Goal: Task Accomplishment & Management: Complete application form

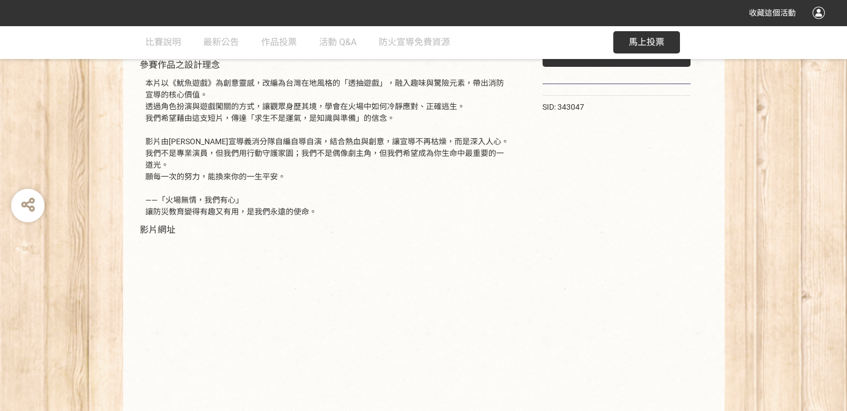
scroll to position [268, 0]
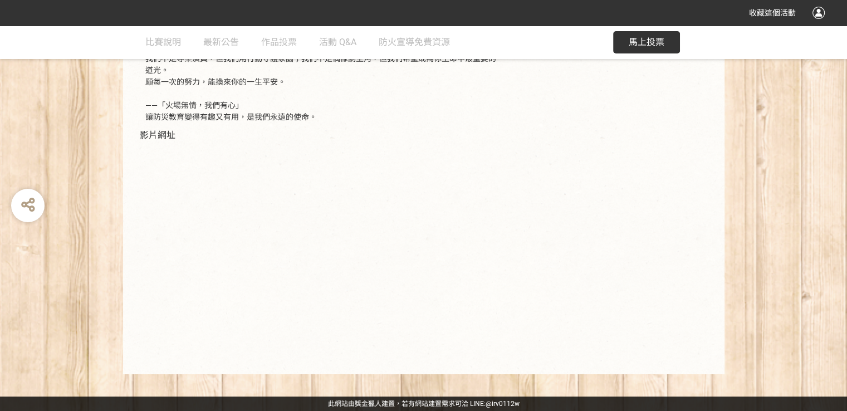
click at [582, 148] on div "80 票 投票 SID: 343047" at bounding box center [616, 142] width 193 height 441
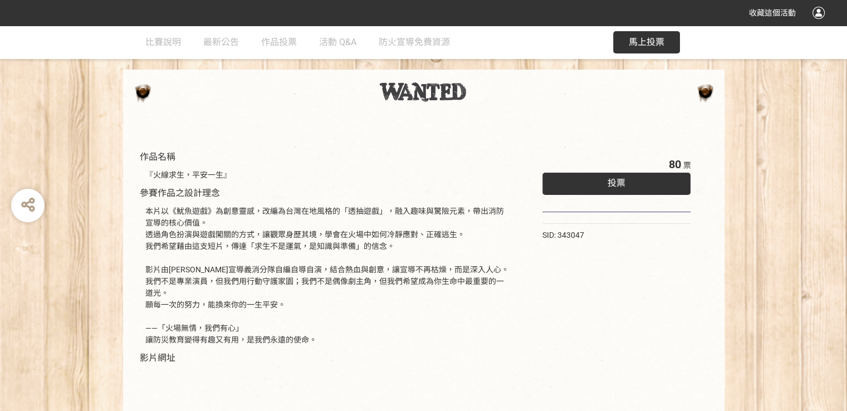
scroll to position [0, 0]
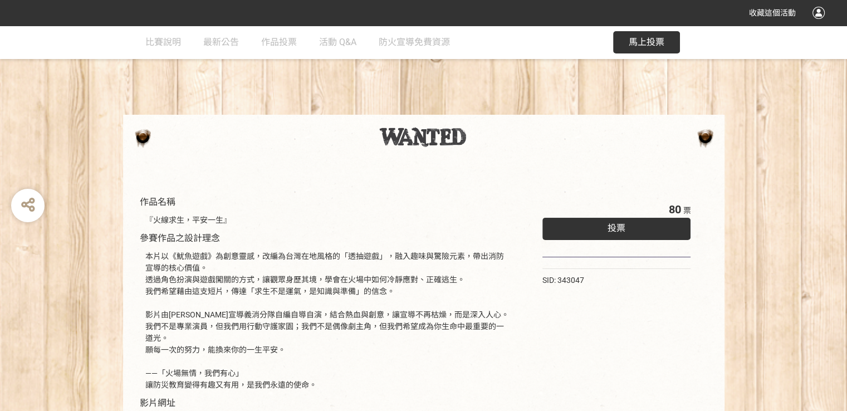
click at [658, 230] on div "投票" at bounding box center [616, 229] width 149 height 22
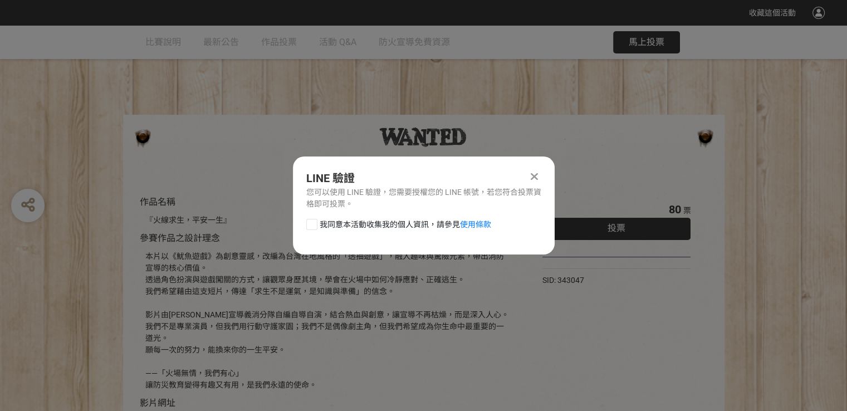
click at [532, 179] on icon at bounding box center [534, 176] width 7 height 11
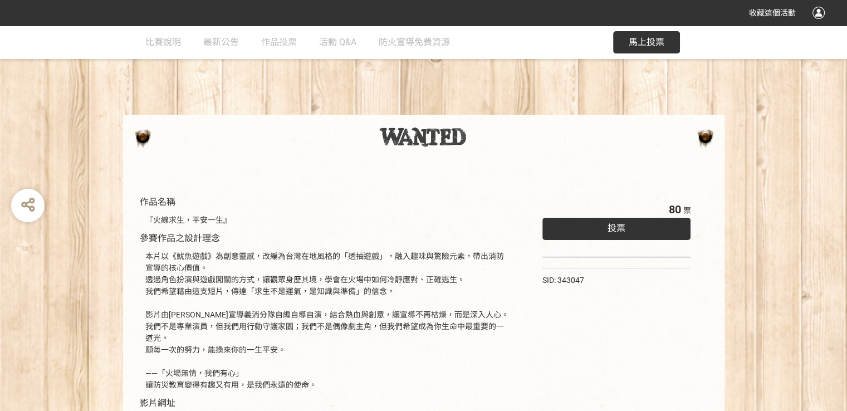
click at [656, 51] on button "馬上投票" at bounding box center [646, 42] width 67 height 22
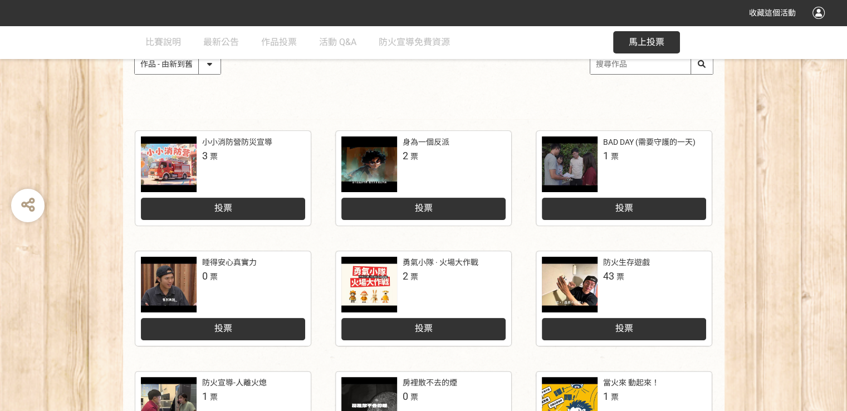
scroll to position [557, 0]
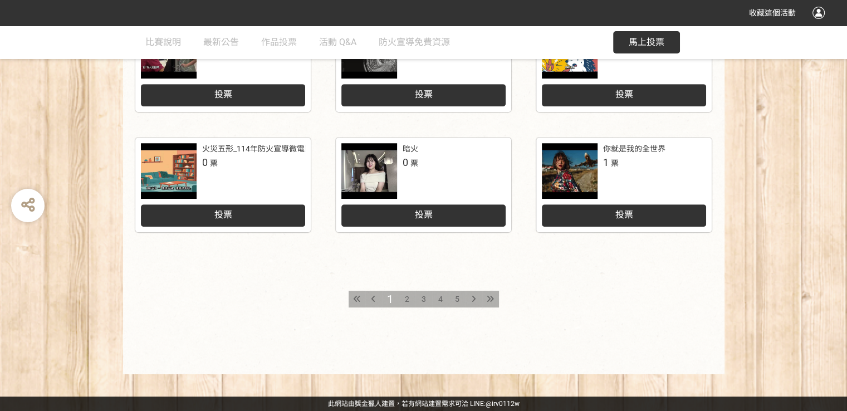
click at [404, 300] on div "2" at bounding box center [407, 299] width 17 height 17
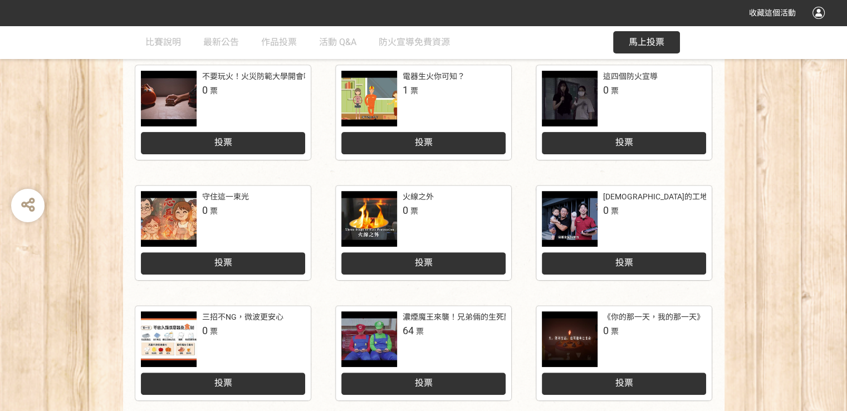
scroll to position [557, 0]
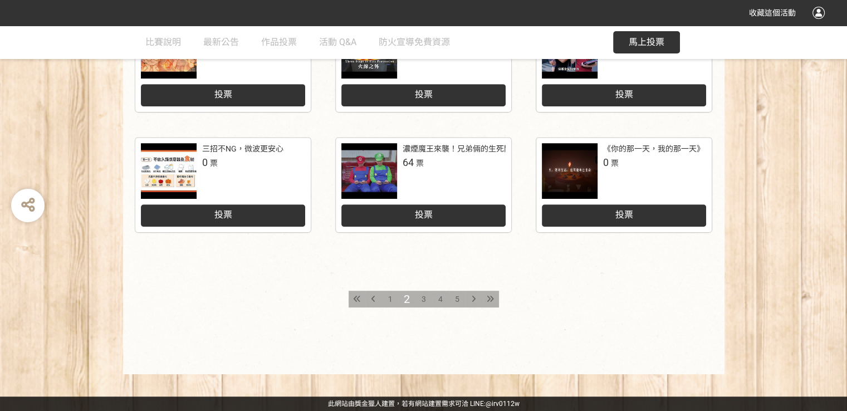
click at [421, 295] on span "3" at bounding box center [423, 299] width 4 height 9
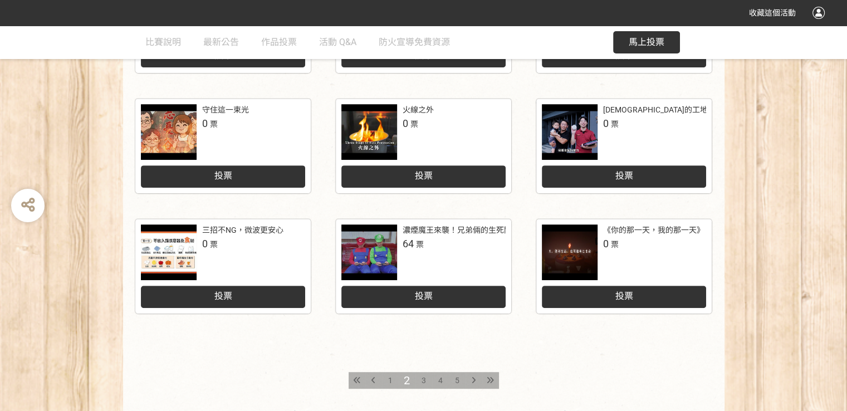
scroll to position [557, 0]
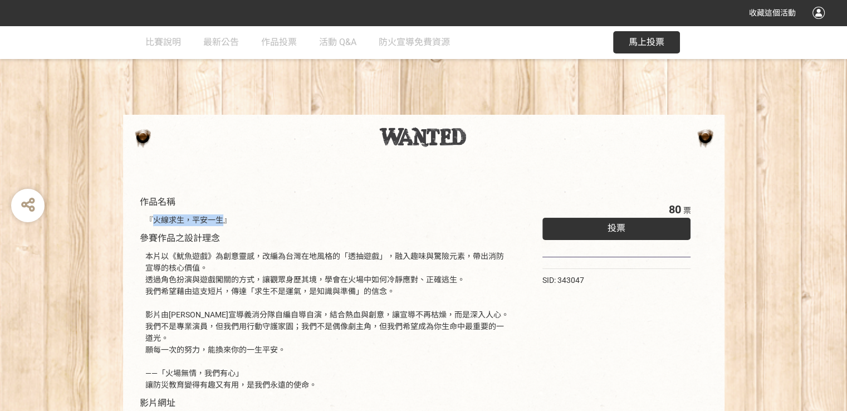
drag, startPoint x: 156, startPoint y: 221, endPoint x: 220, endPoint y: 219, distance: 64.6
click at [220, 219] on div "『火線求生，平安一生』" at bounding box center [327, 220] width 364 height 12
copy div "火線求生，平安一生"
click at [669, 48] on button "馬上投票" at bounding box center [646, 42] width 67 height 22
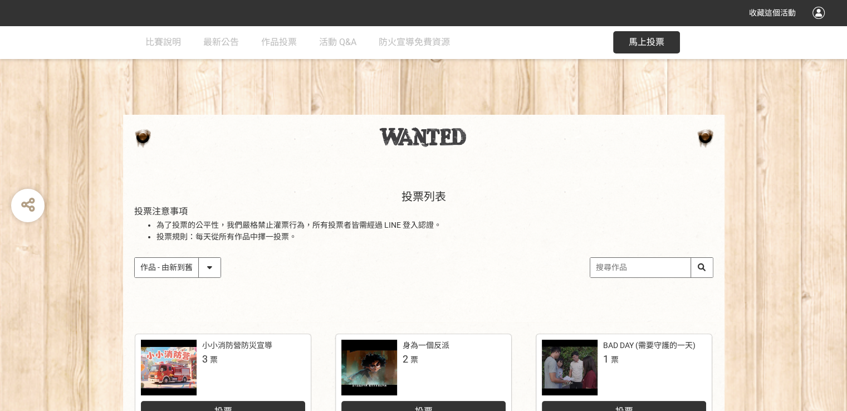
click at [621, 266] on input "search" at bounding box center [651, 267] width 122 height 19
paste input "火線求生，平安一生"
click at [705, 268] on input "火線求生，平安一生" at bounding box center [651, 267] width 122 height 19
click at [698, 267] on input "火線求生，平安一生" at bounding box center [651, 267] width 122 height 19
click at [700, 266] on input "火線求生，平安一生" at bounding box center [651, 267] width 122 height 19
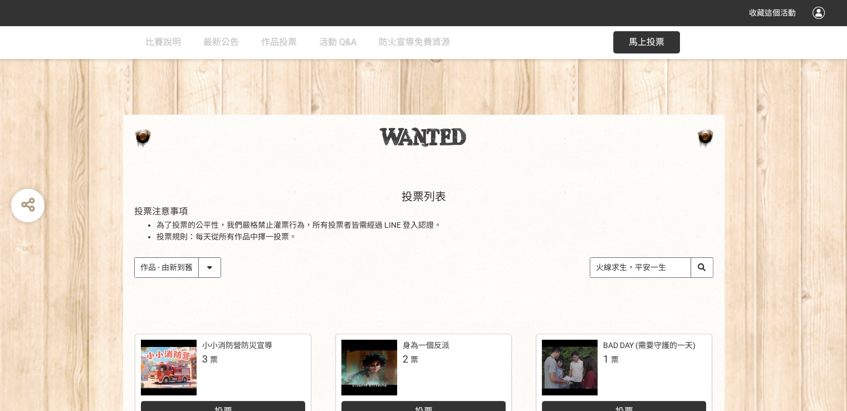
click at [701, 266] on input "火線求生，平安一生" at bounding box center [651, 267] width 122 height 19
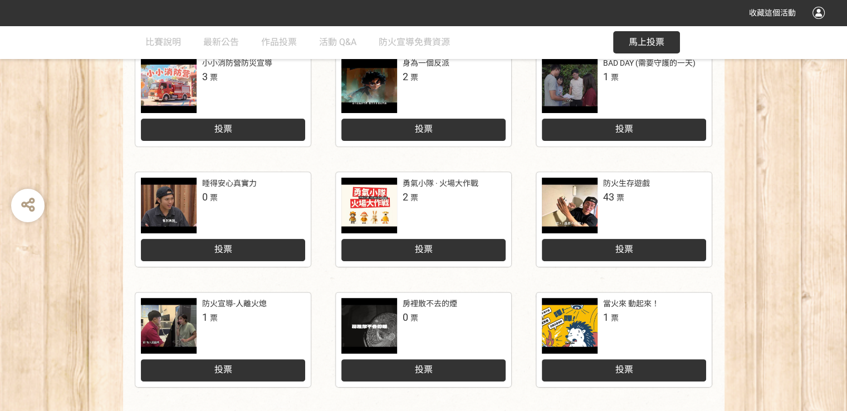
scroll to position [334, 0]
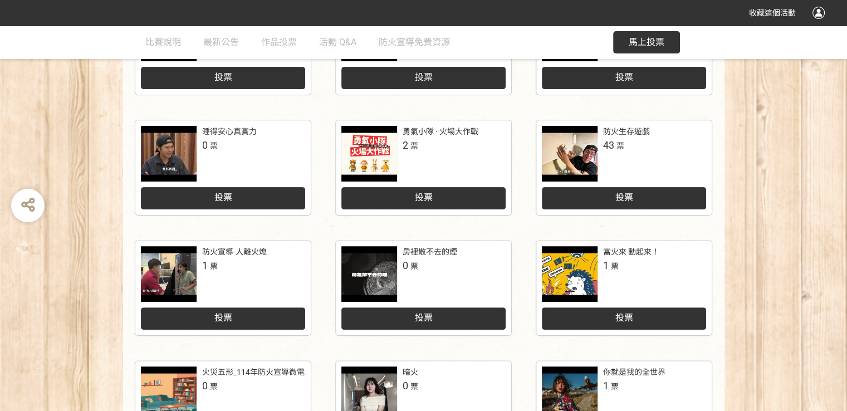
type input "火線求生，平安一生"
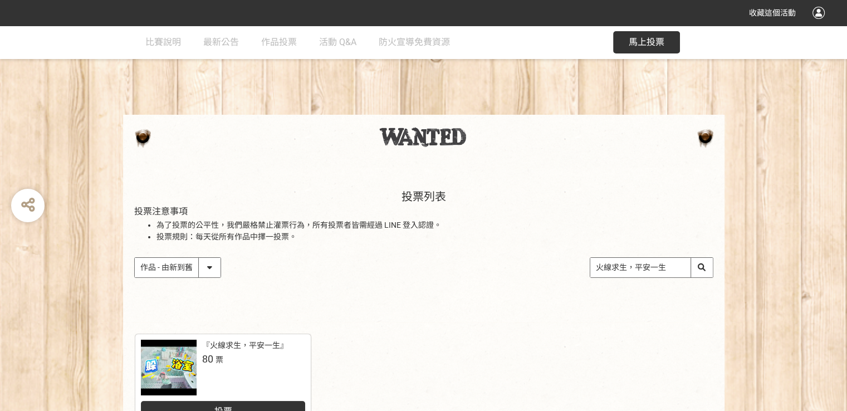
scroll to position [167, 0]
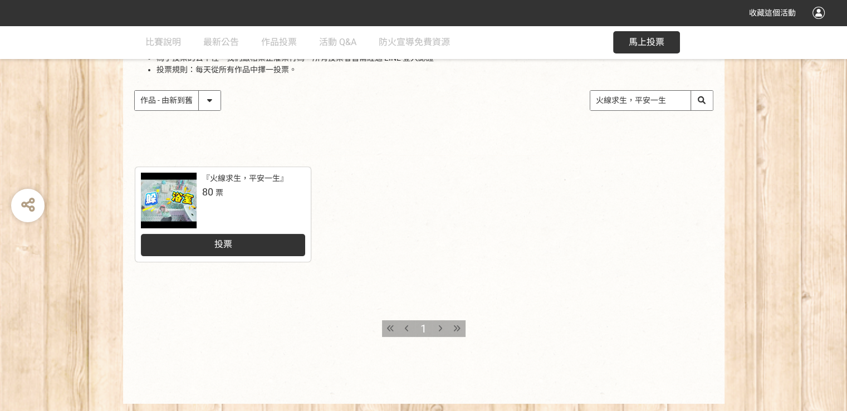
click at [283, 245] on div "投票" at bounding box center [223, 242] width 164 height 28
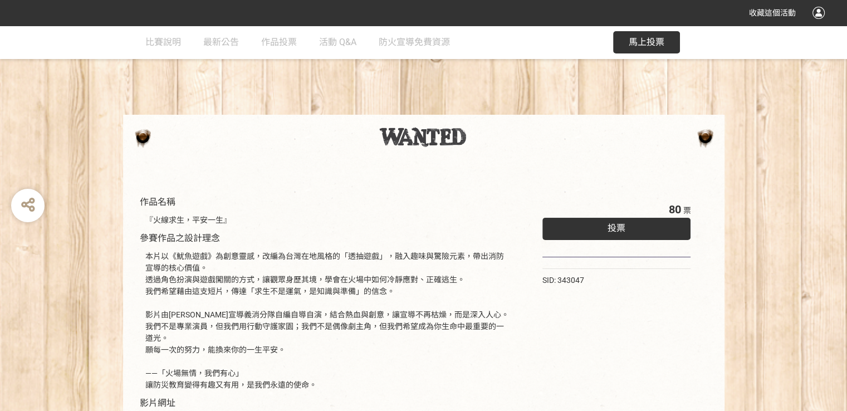
click at [601, 228] on div "投票" at bounding box center [616, 229] width 149 height 22
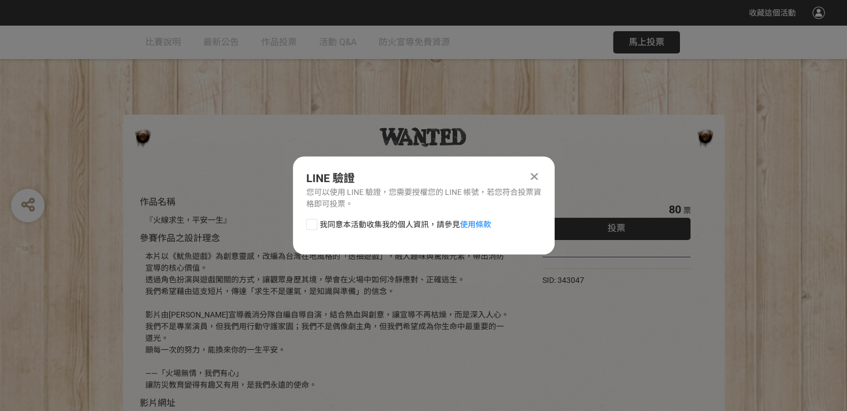
click at [385, 223] on span "我同意本活動收集我的個人資訊，請參見 使用條款" at bounding box center [405, 225] width 171 height 12
click at [314, 223] on input "我同意本活動收集我的個人資訊，請參見 使用條款" at bounding box center [310, 223] width 7 height 7
checkbox input "false"
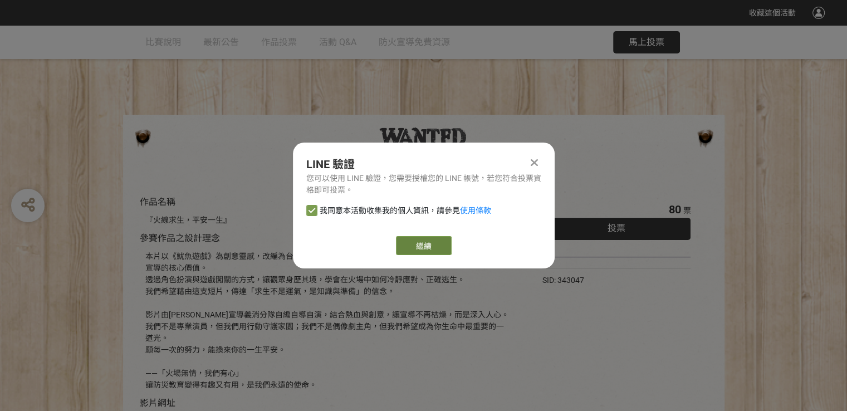
click at [420, 248] on link "繼續" at bounding box center [424, 245] width 56 height 19
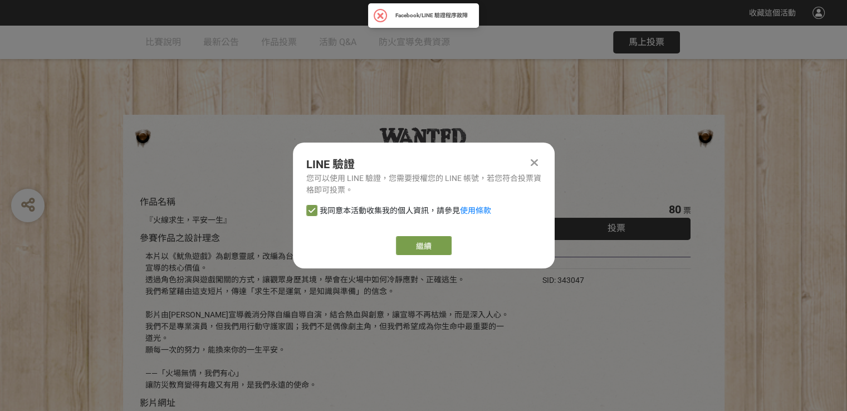
click at [532, 163] on icon at bounding box center [534, 162] width 7 height 11
